Goal: Task Accomplishment & Management: Manage account settings

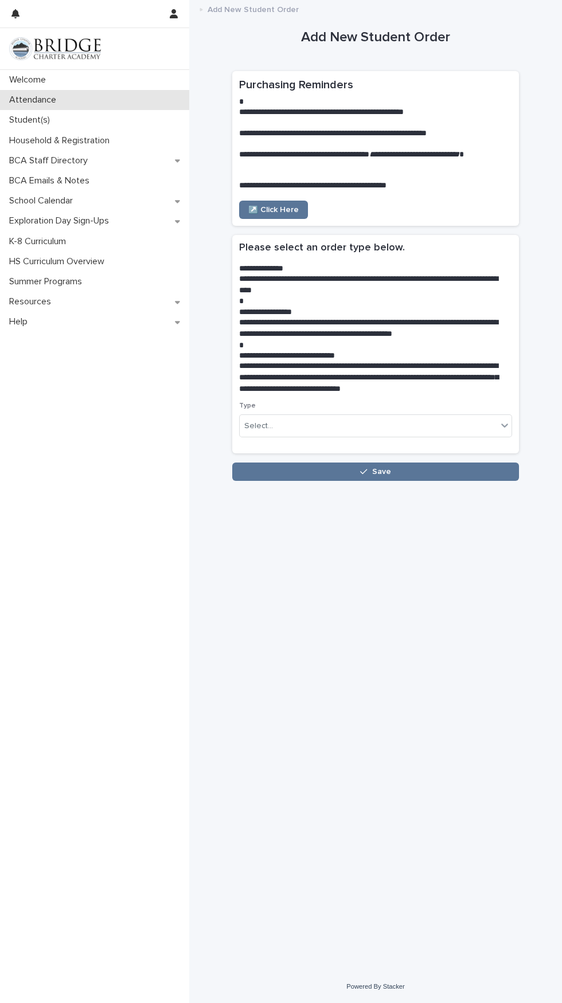
click at [18, 100] on p "Attendance" at bounding box center [35, 100] width 61 height 11
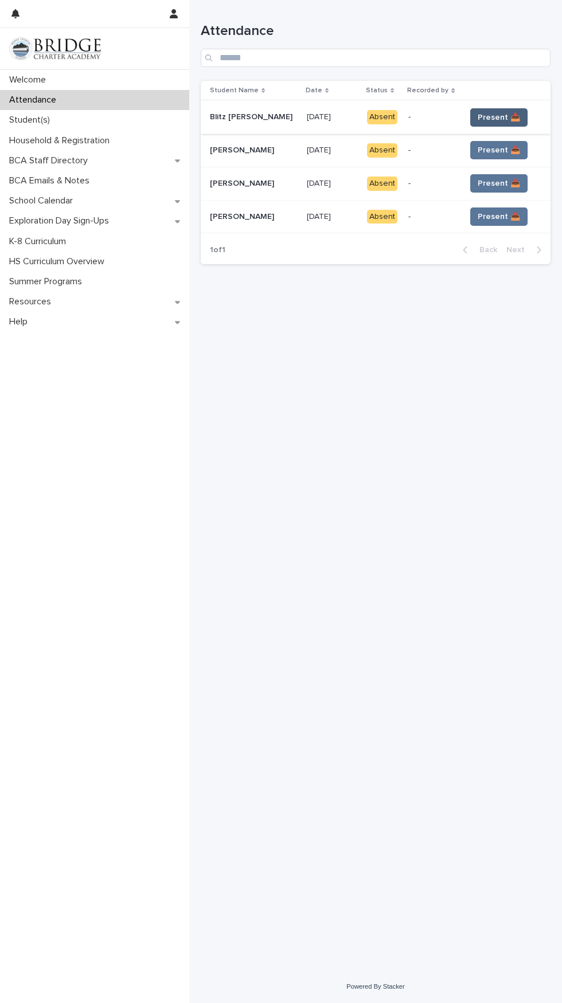
click at [495, 117] on span "Present 📥" at bounding box center [498, 117] width 42 height 11
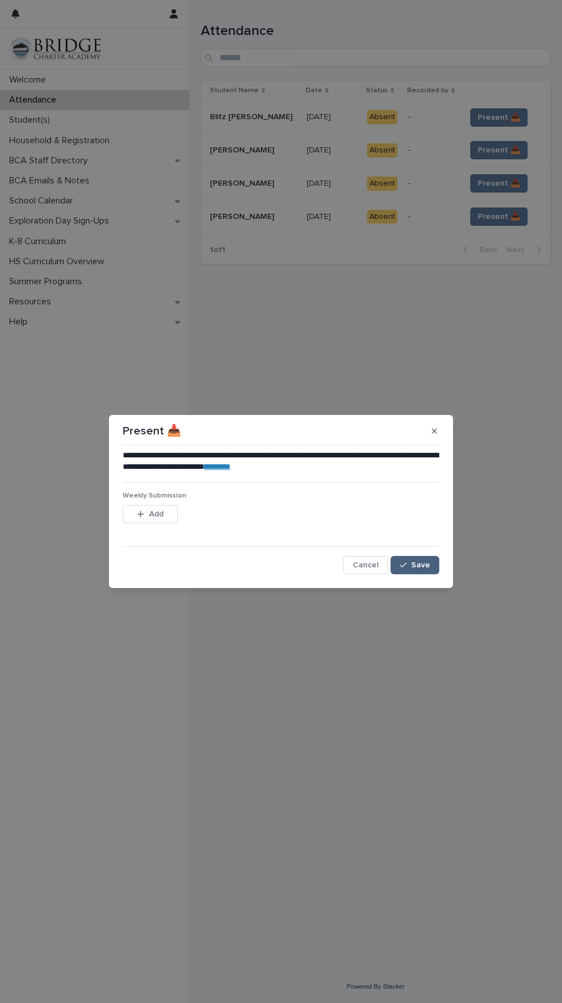
click at [422, 565] on span "Save" at bounding box center [420, 565] width 19 height 8
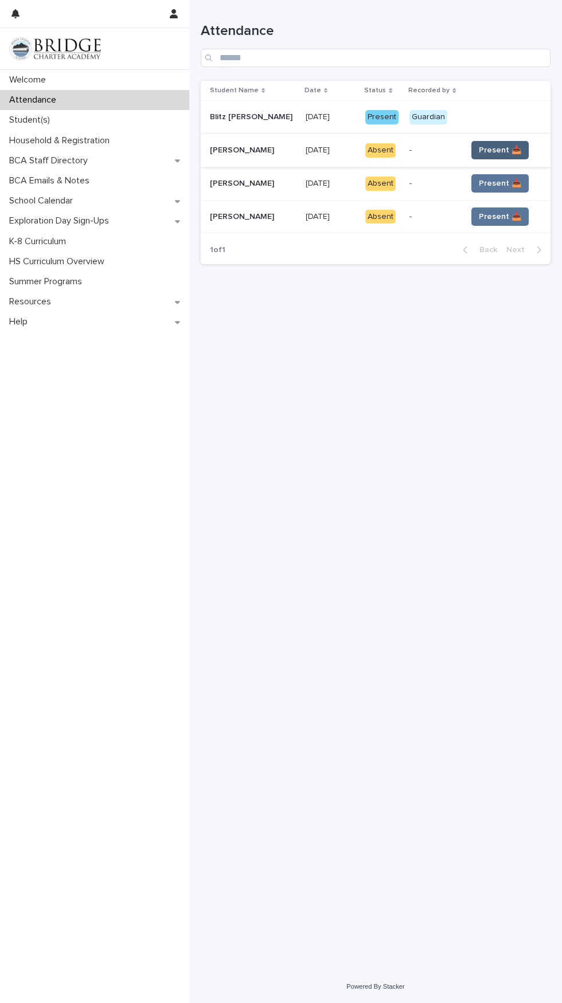
click at [487, 151] on span "Present 📥" at bounding box center [500, 149] width 42 height 11
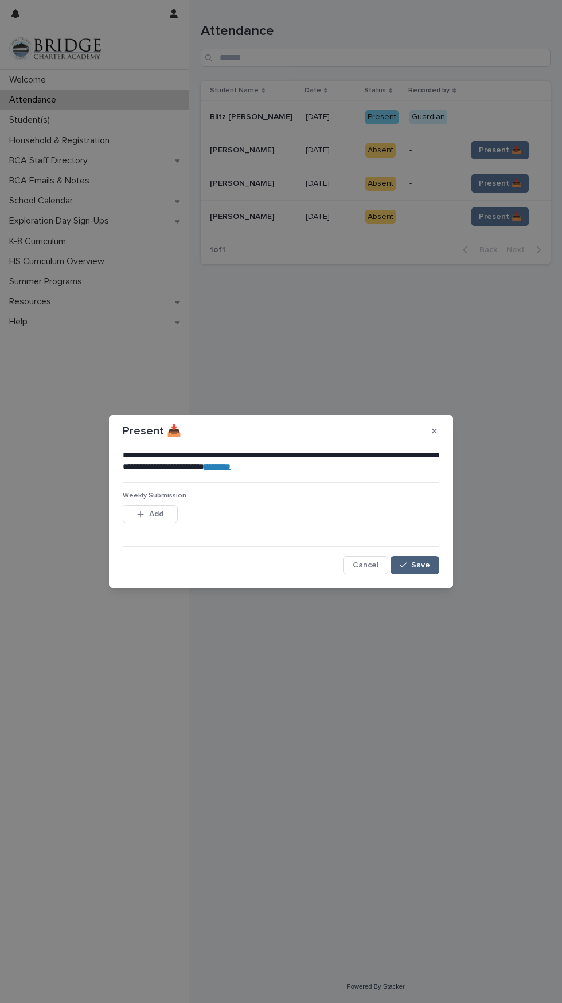
click at [421, 565] on span "Save" at bounding box center [420, 565] width 19 height 8
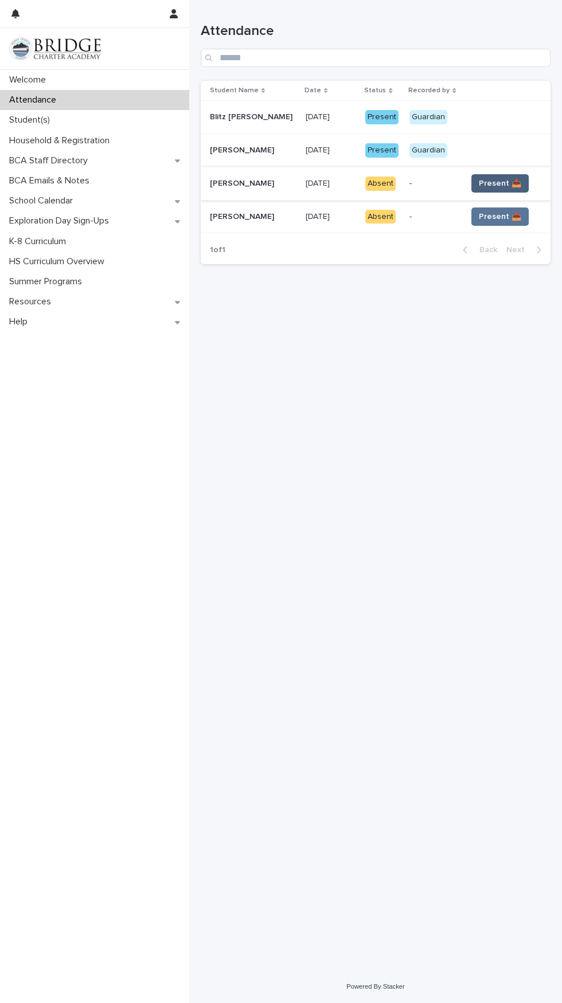
click at [489, 183] on span "Present 📥" at bounding box center [500, 183] width 42 height 11
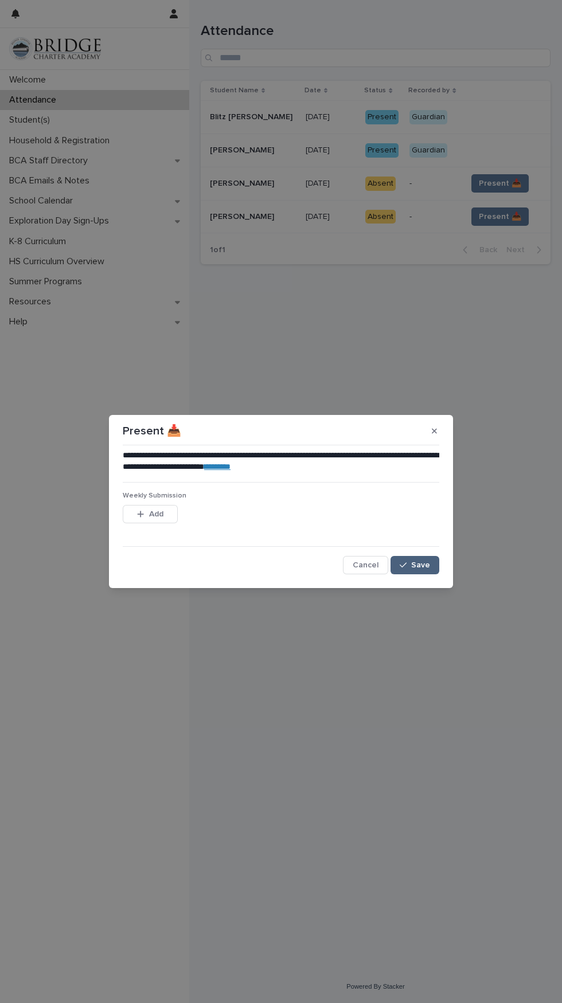
click at [418, 570] on button "Save" at bounding box center [414, 565] width 49 height 18
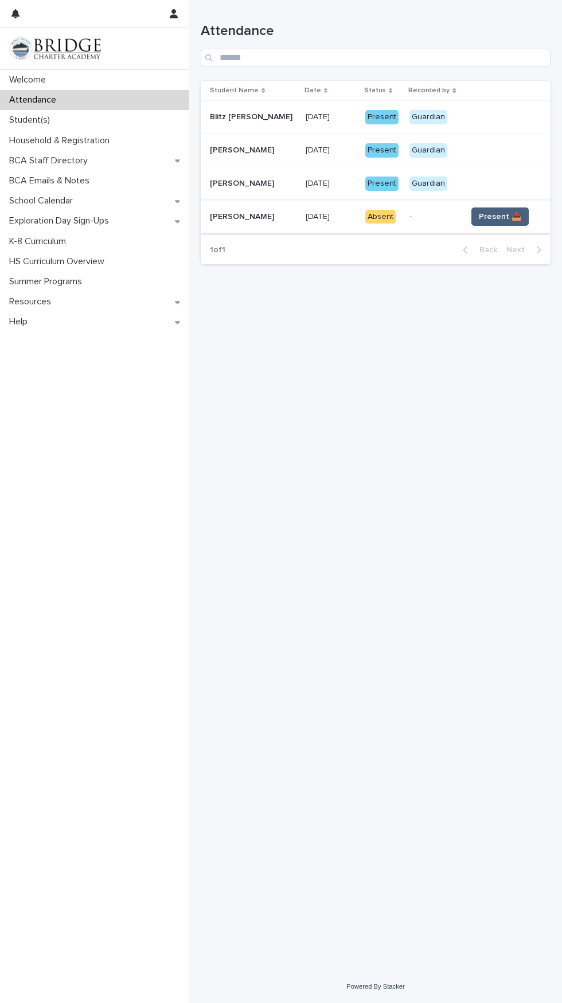
click at [485, 212] on span "Present 📥" at bounding box center [500, 216] width 42 height 11
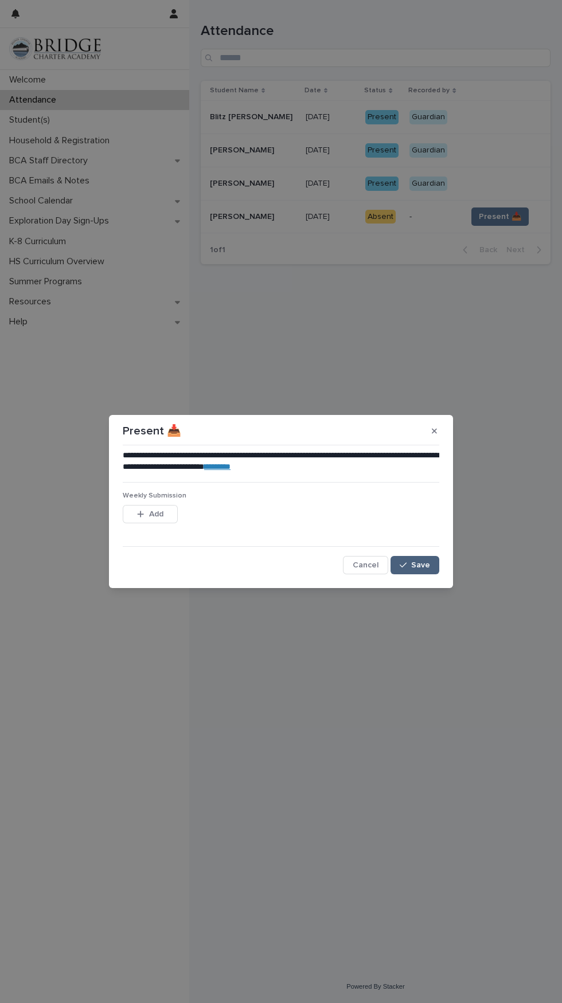
click at [415, 569] on button "Save" at bounding box center [414, 565] width 49 height 18
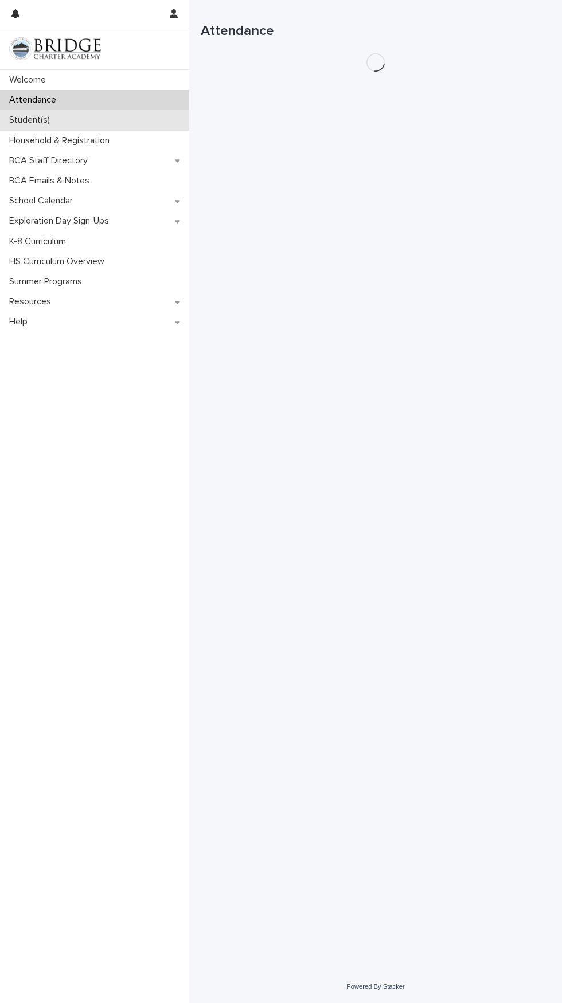
click at [40, 119] on p "Student(s)" at bounding box center [32, 120] width 54 height 11
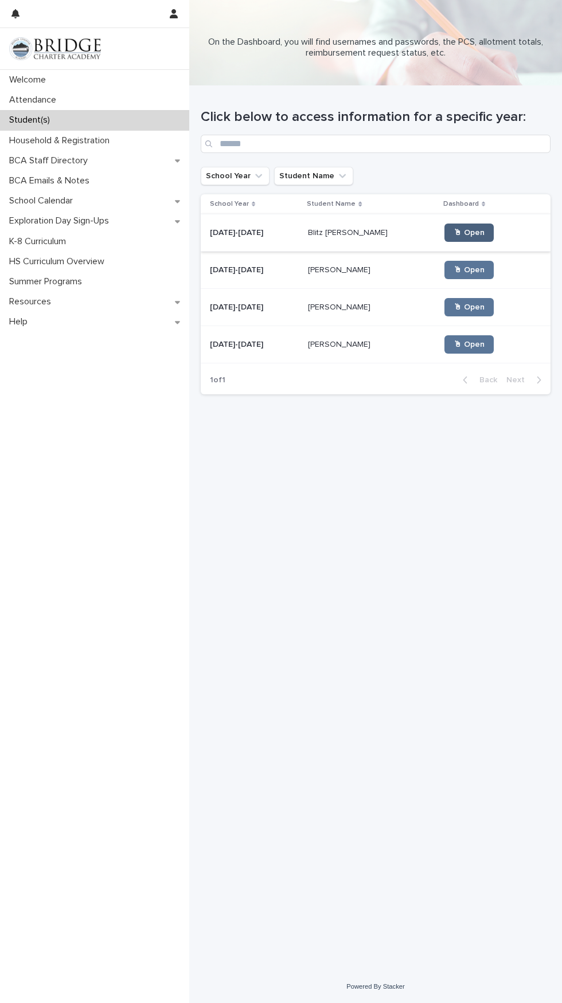
click at [453, 235] on span "🖱 Open" at bounding box center [468, 233] width 31 height 8
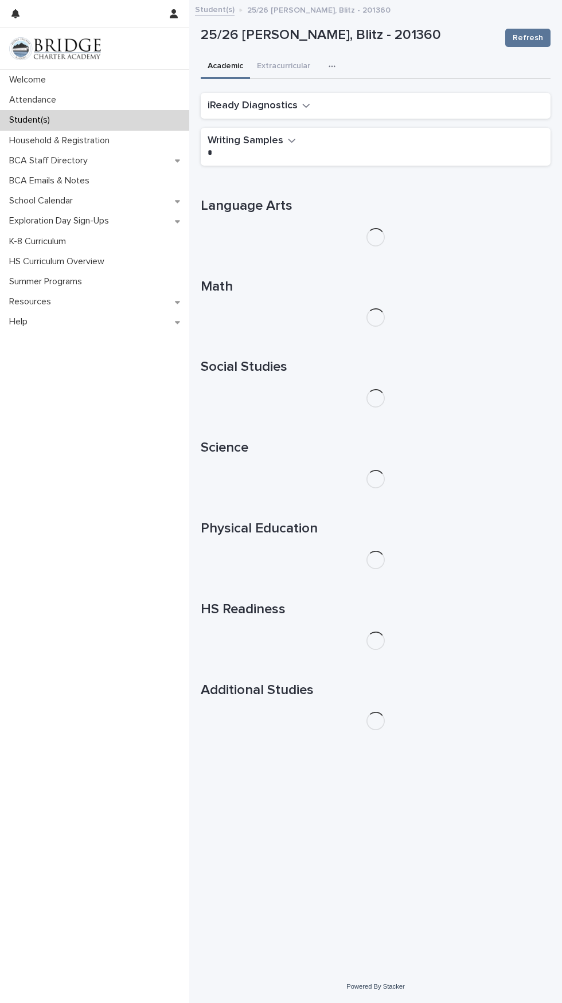
click at [334, 66] on icon "button" at bounding box center [331, 66] width 7 height 8
click at [301, 170] on button "General" at bounding box center [303, 164] width 76 height 17
